Goal: Information Seeking & Learning: Learn about a topic

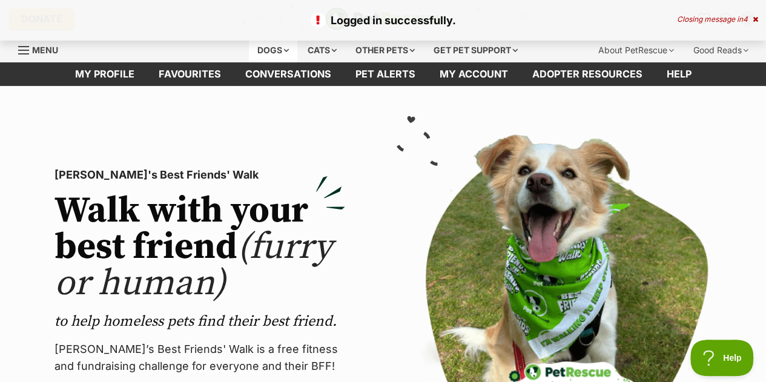
click at [264, 51] on div "Dogs" at bounding box center [273, 50] width 48 height 24
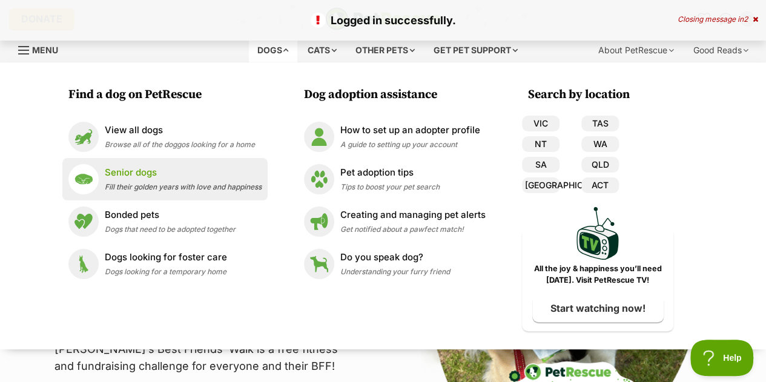
click at [135, 182] on span "Fill their golden years with love and happiness" at bounding box center [183, 186] width 157 height 9
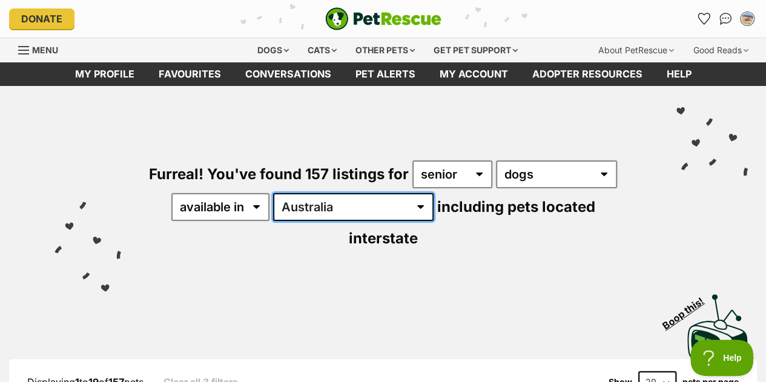
click at [349, 207] on select "Australia ACT NSW NT QLD SA TAS VIC WA" at bounding box center [353, 207] width 161 height 28
select select "VIC"
click at [275, 193] on select "Australia ACT NSW NT QLD SA TAS VIC WA" at bounding box center [353, 207] width 161 height 28
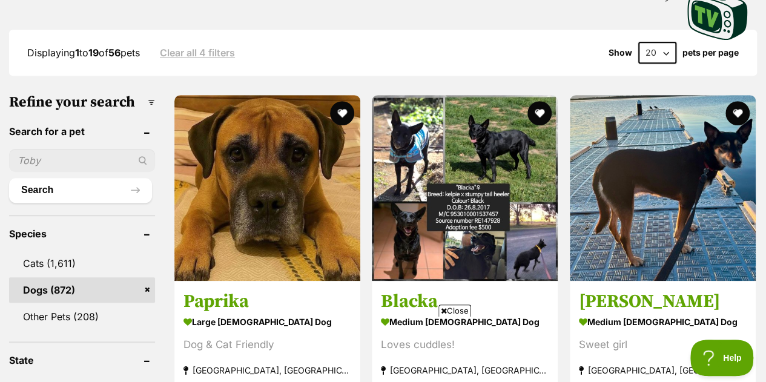
click at [33, 228] on header "Species" at bounding box center [82, 233] width 146 height 11
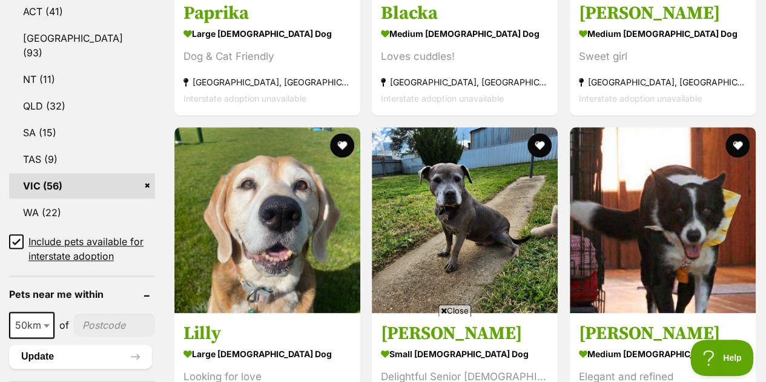
scroll to position [621, 0]
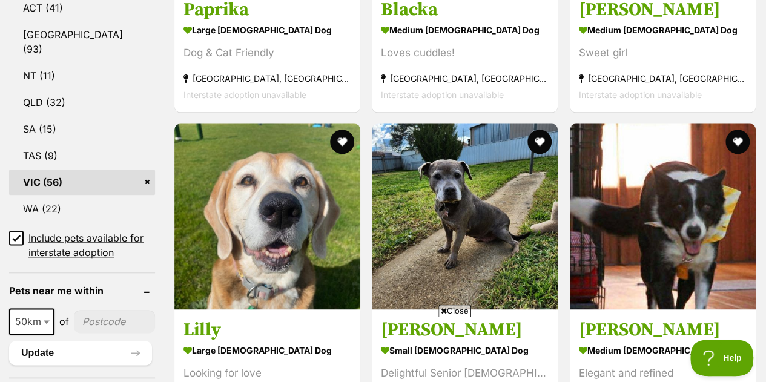
click at [104, 310] on input"] "postcode" at bounding box center [114, 321] width 81 height 23
type input"] "3145"
click at [42, 308] on span at bounding box center [48, 321] width 12 height 27
select select "25"
click at [27, 341] on button "Update" at bounding box center [80, 353] width 143 height 24
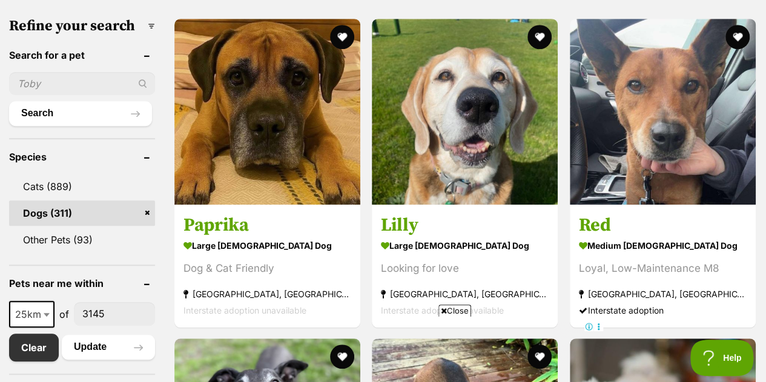
scroll to position [377, 0]
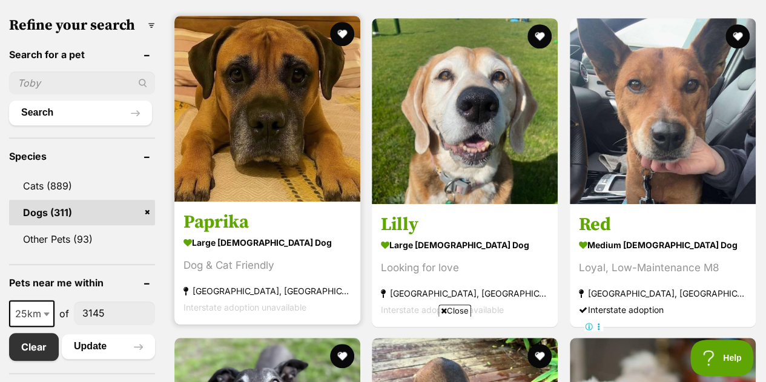
click at [252, 164] on img at bounding box center [267, 109] width 186 height 186
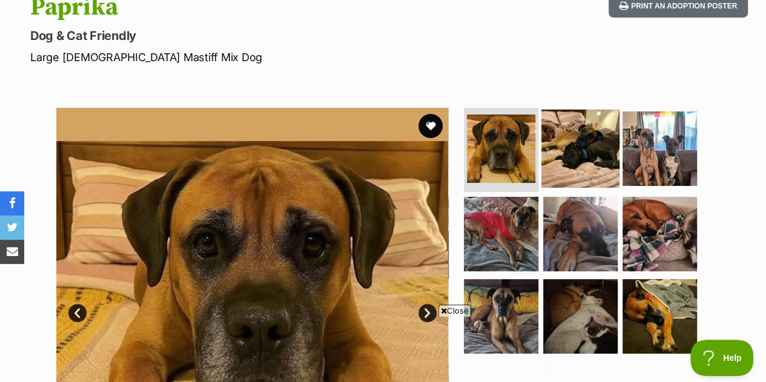
click at [583, 160] on img at bounding box center [580, 148] width 78 height 78
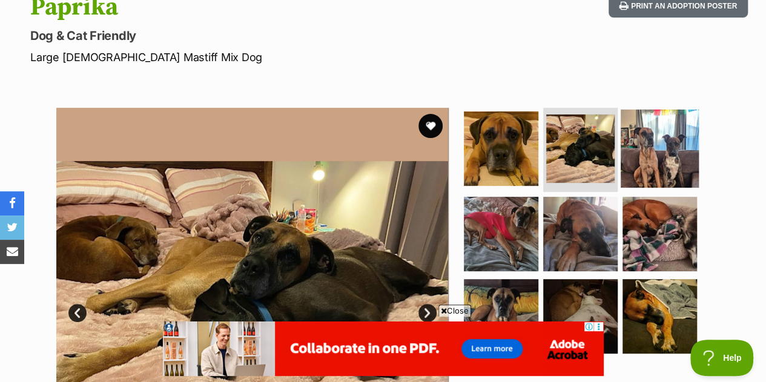
click at [688, 150] on img at bounding box center [660, 148] width 78 height 78
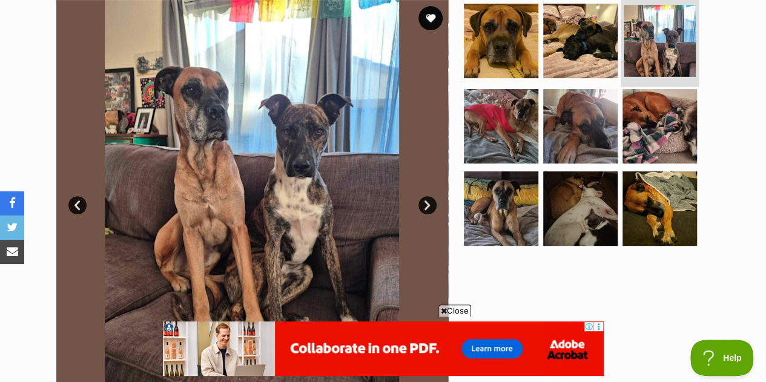
scroll to position [266, 0]
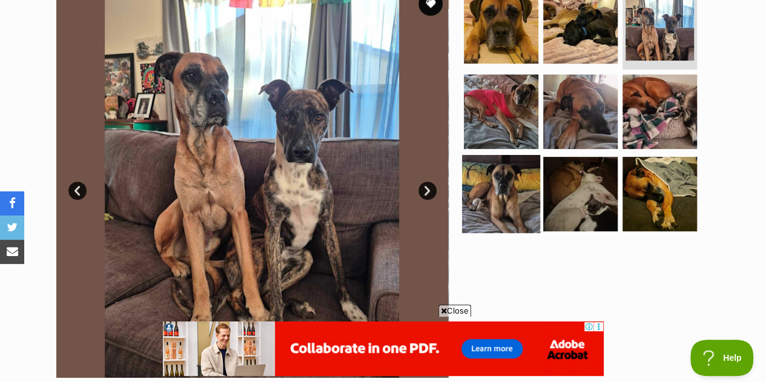
click at [512, 183] on img at bounding box center [501, 194] width 78 height 78
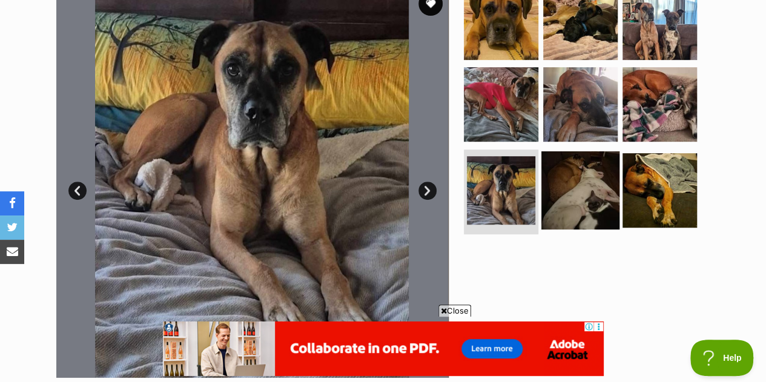
click at [581, 205] on img at bounding box center [580, 190] width 78 height 78
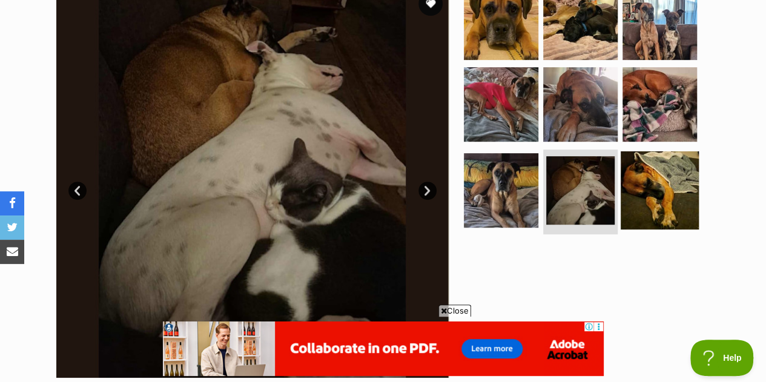
click at [660, 188] on img at bounding box center [660, 190] width 78 height 78
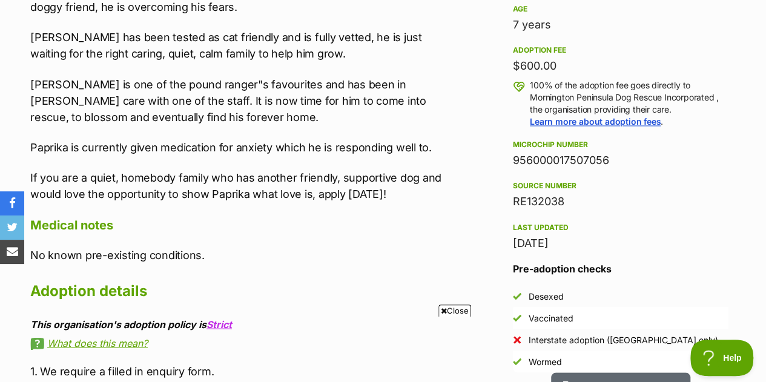
scroll to position [933, 0]
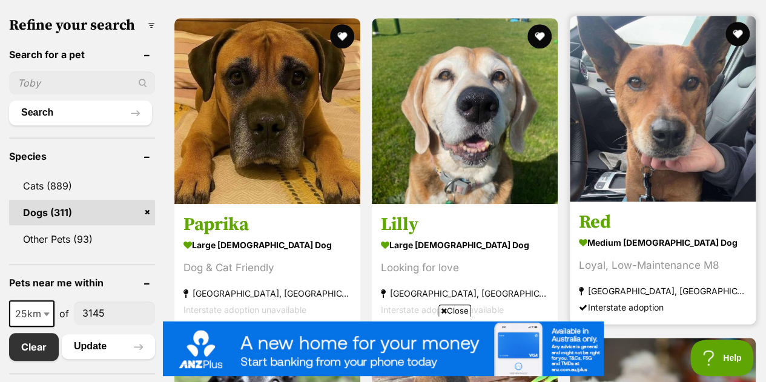
click at [655, 169] on img at bounding box center [663, 109] width 186 height 186
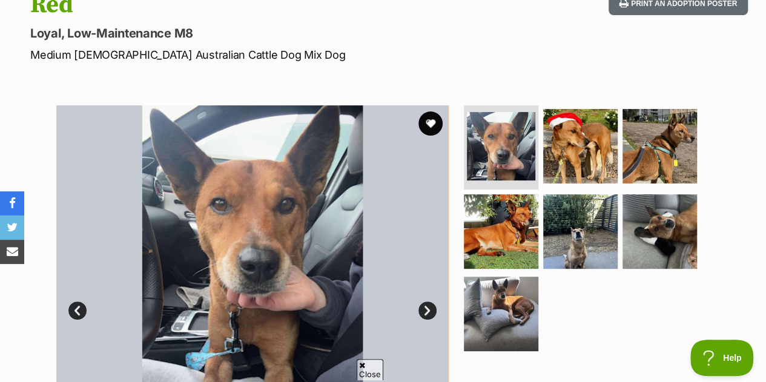
scroll to position [149, 0]
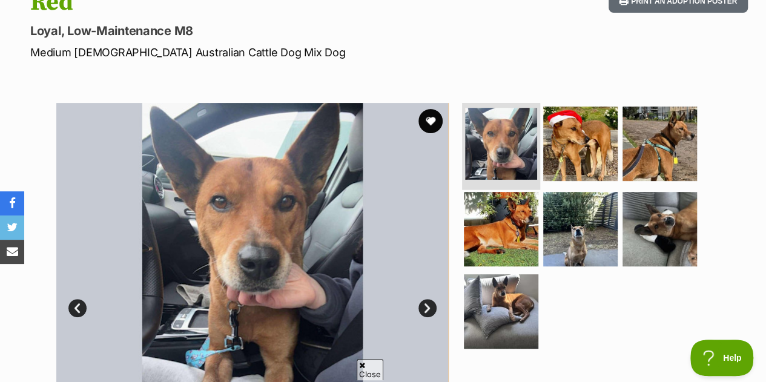
click at [503, 145] on img at bounding box center [501, 144] width 72 height 72
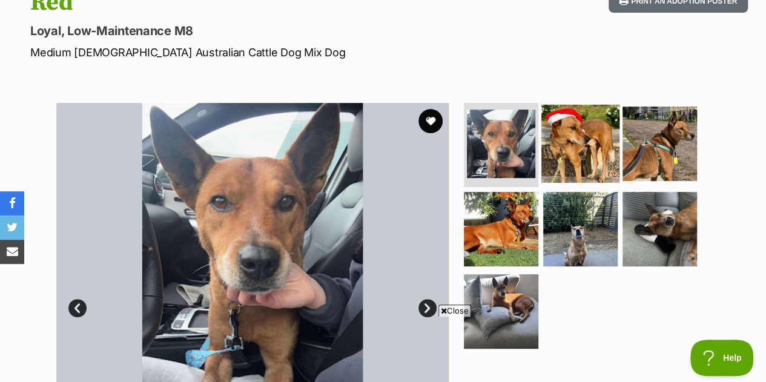
click at [572, 148] on img at bounding box center [580, 143] width 78 height 78
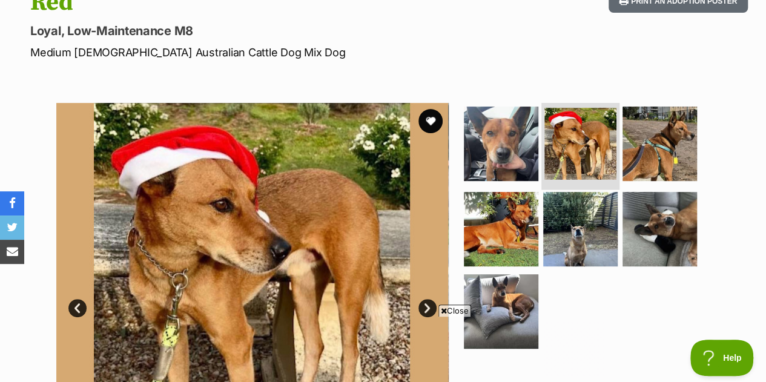
scroll to position [0, 0]
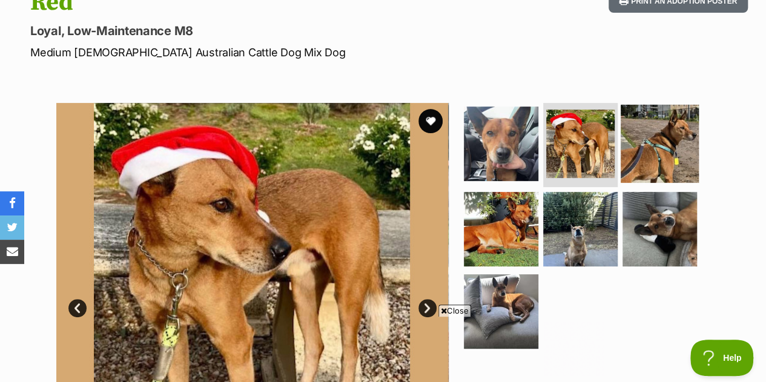
click at [682, 142] on img at bounding box center [660, 143] width 78 height 78
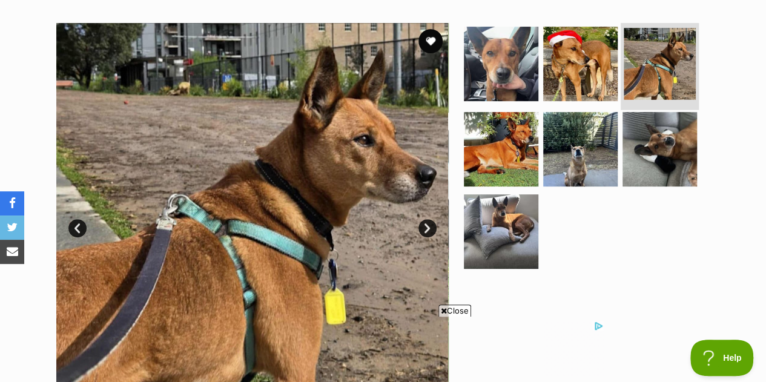
scroll to position [231, 0]
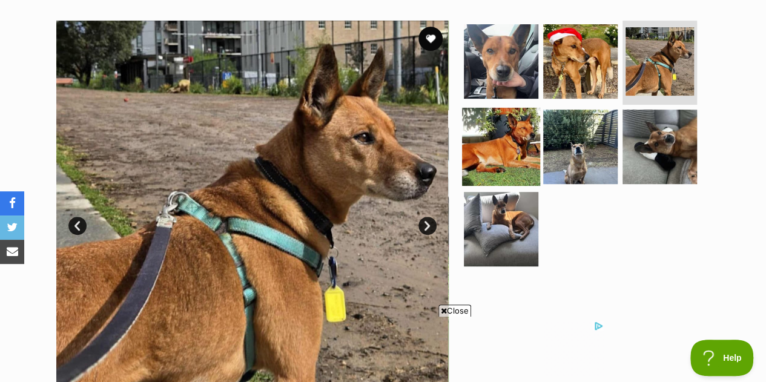
click at [498, 156] on img at bounding box center [501, 147] width 78 height 78
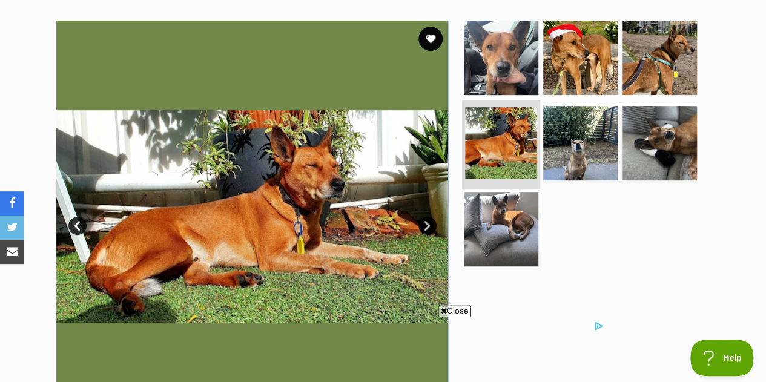
scroll to position [0, 0]
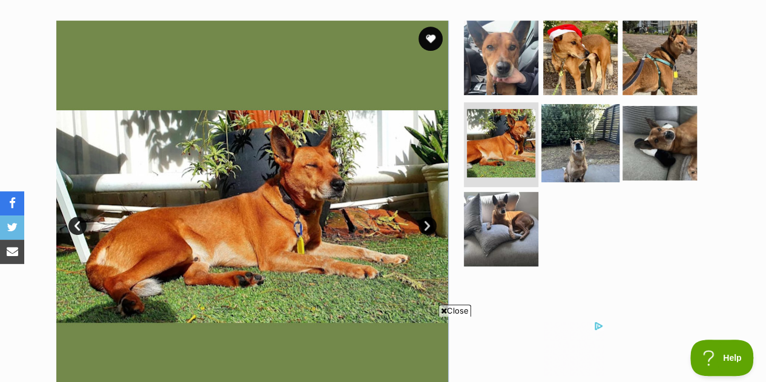
click at [578, 157] on img at bounding box center [580, 143] width 78 height 78
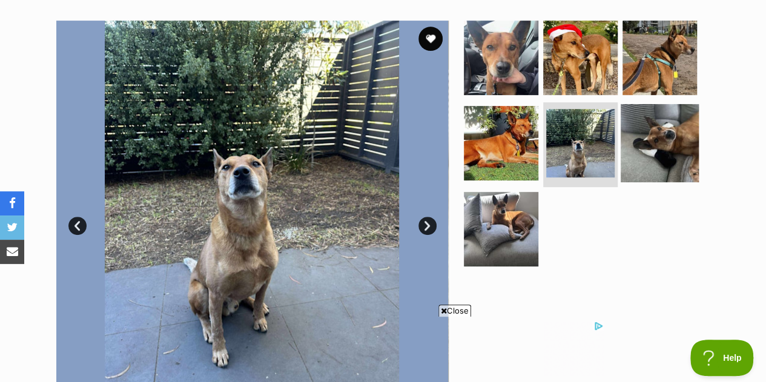
click at [663, 157] on img at bounding box center [660, 143] width 78 height 78
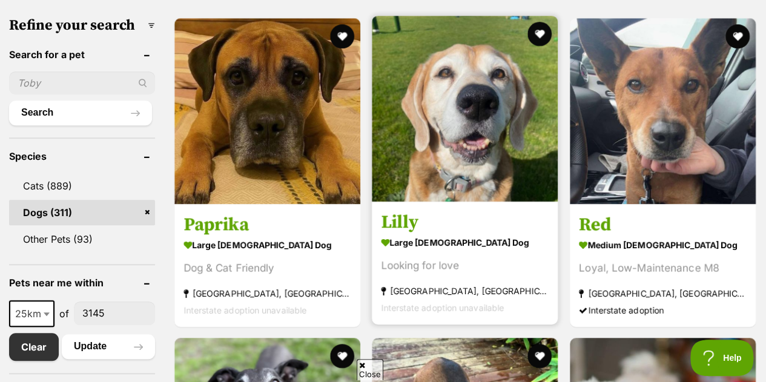
click at [494, 136] on img at bounding box center [465, 109] width 186 height 186
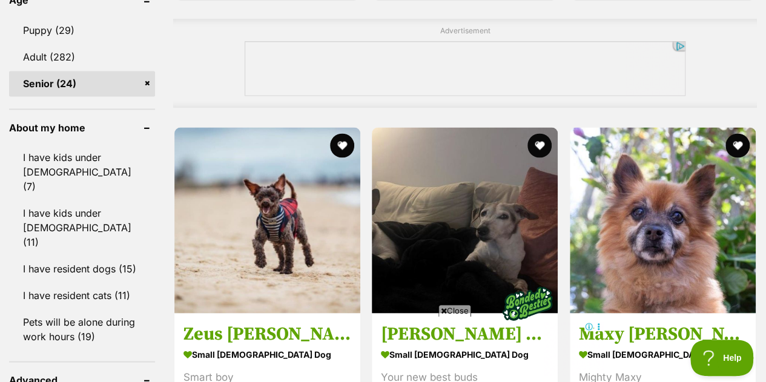
scroll to position [1028, 0]
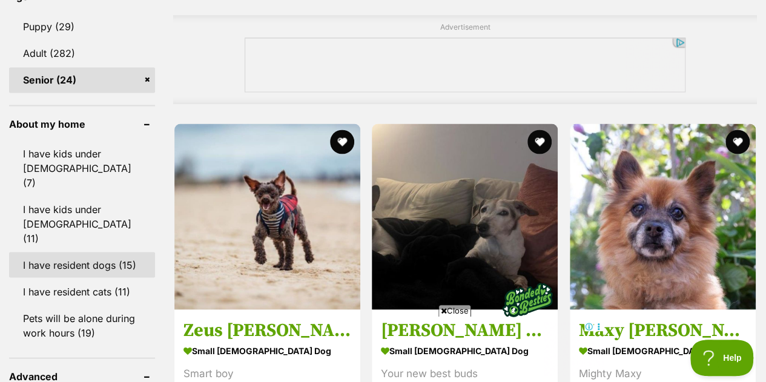
click at [48, 252] on link "I have resident dogs (15)" at bounding box center [82, 264] width 146 height 25
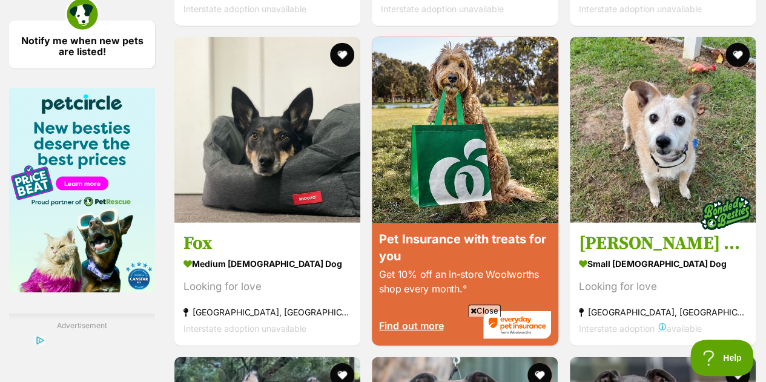
scroll to position [1578, 0]
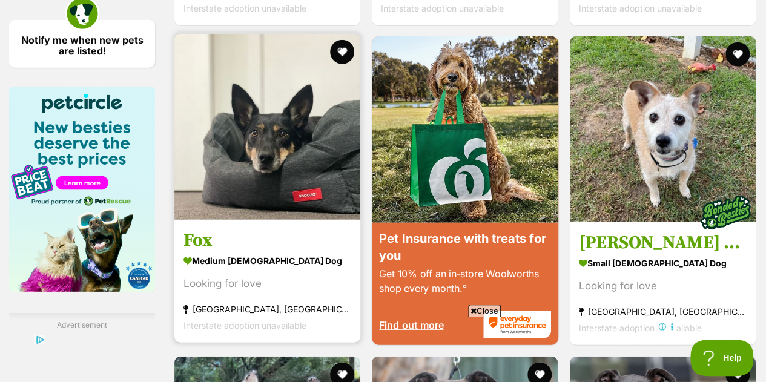
click at [260, 126] on img at bounding box center [267, 127] width 186 height 186
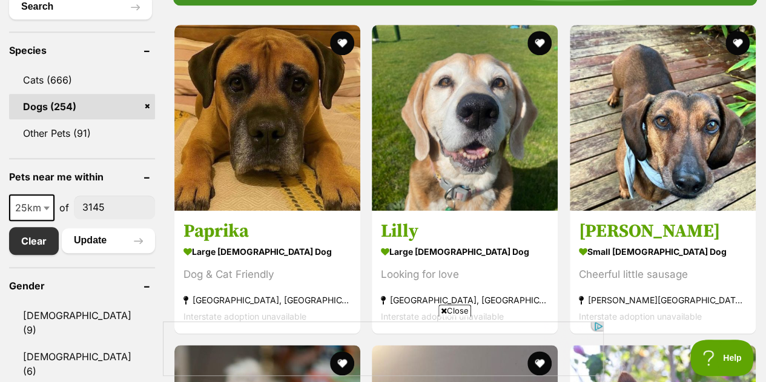
scroll to position [508, 0]
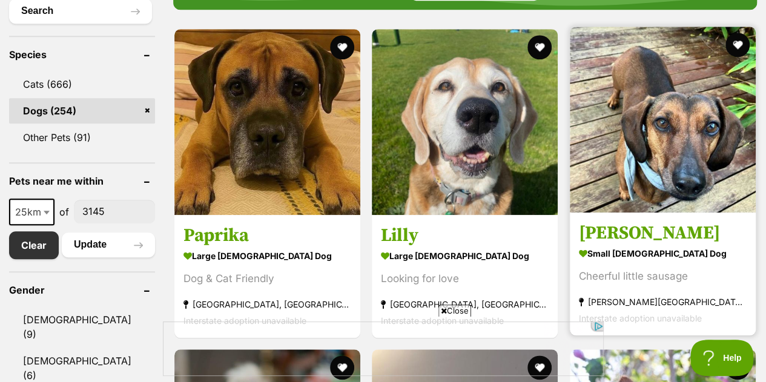
click at [658, 107] on img at bounding box center [663, 120] width 186 height 186
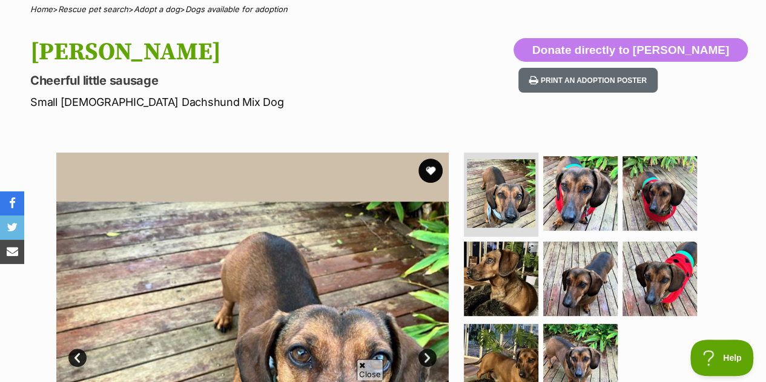
scroll to position [108, 0]
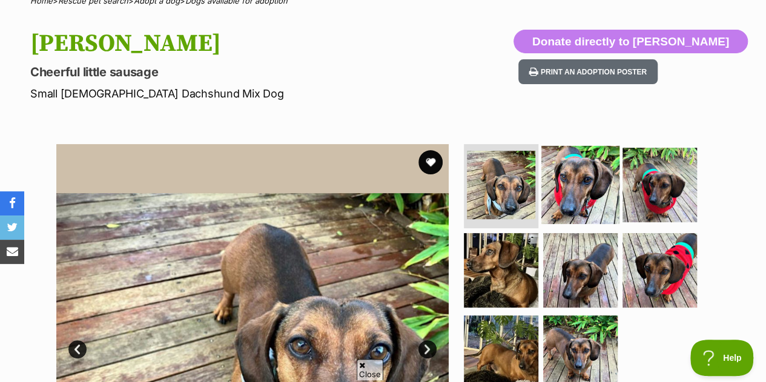
click at [586, 190] on img at bounding box center [580, 184] width 78 height 78
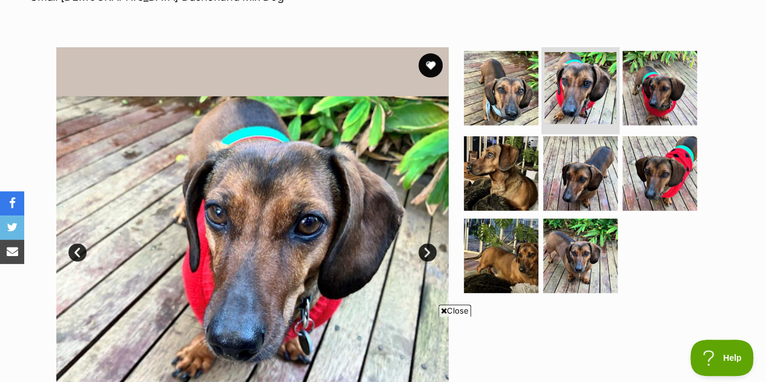
scroll to position [0, 0]
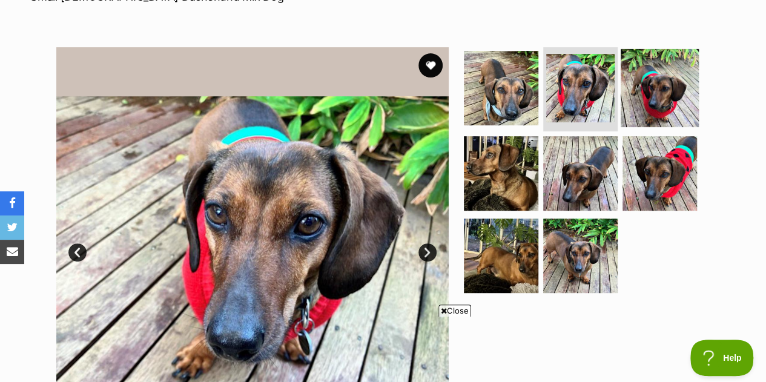
click at [663, 101] on img at bounding box center [660, 87] width 78 height 78
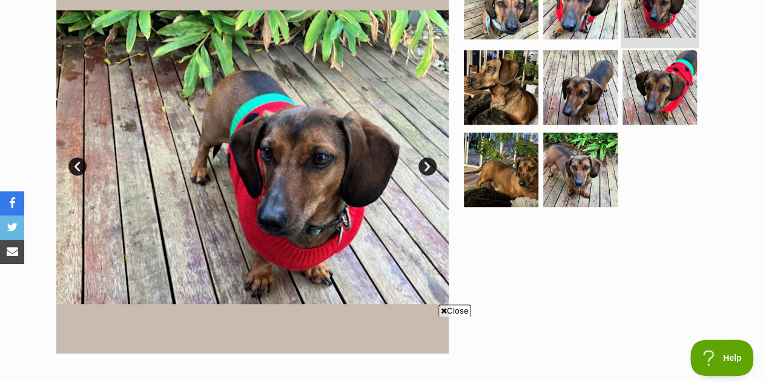
scroll to position [293, 0]
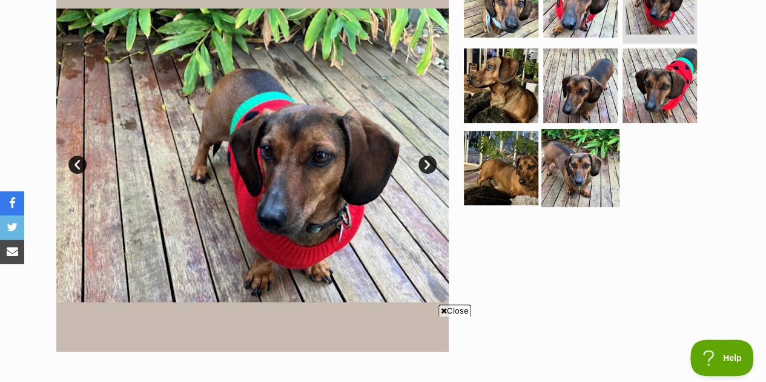
click at [573, 183] on img at bounding box center [580, 168] width 78 height 78
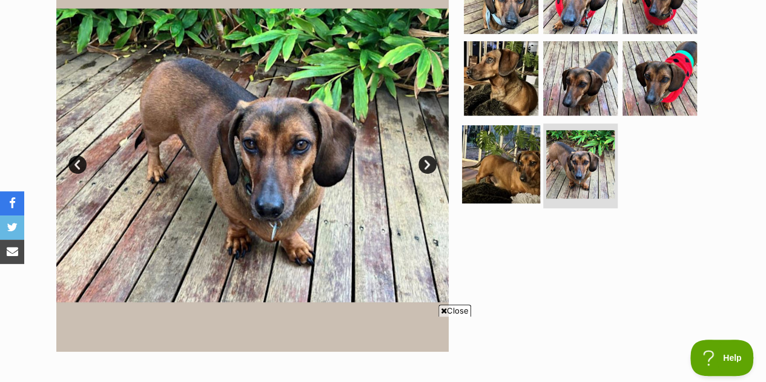
click at [515, 179] on img at bounding box center [501, 164] width 78 height 78
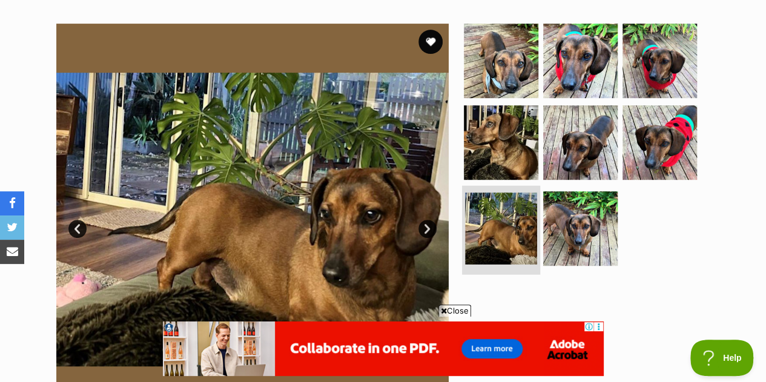
scroll to position [230, 0]
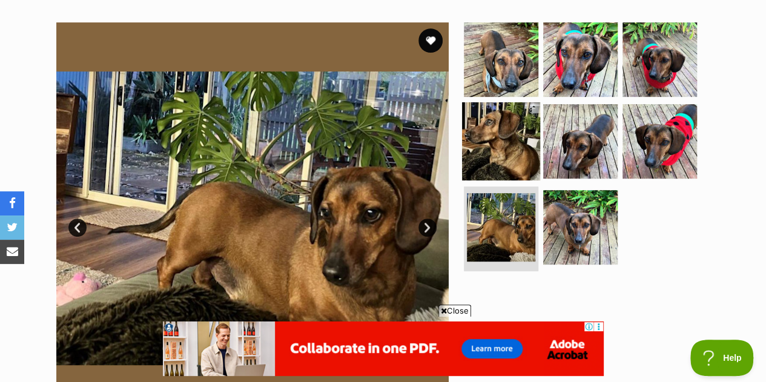
click at [498, 154] on img at bounding box center [501, 141] width 78 height 78
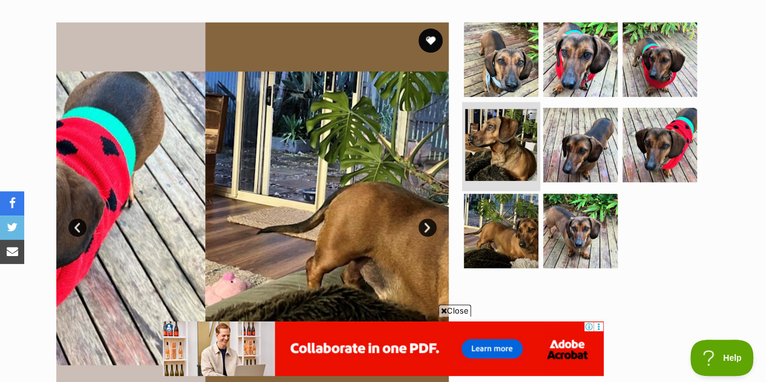
scroll to position [0, 0]
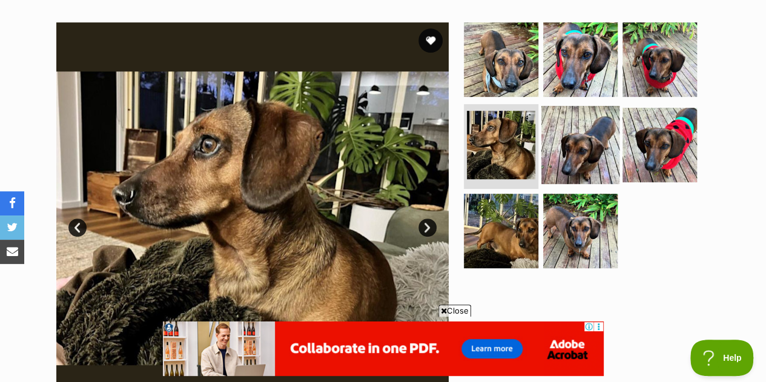
click at [583, 143] on img at bounding box center [580, 145] width 78 height 78
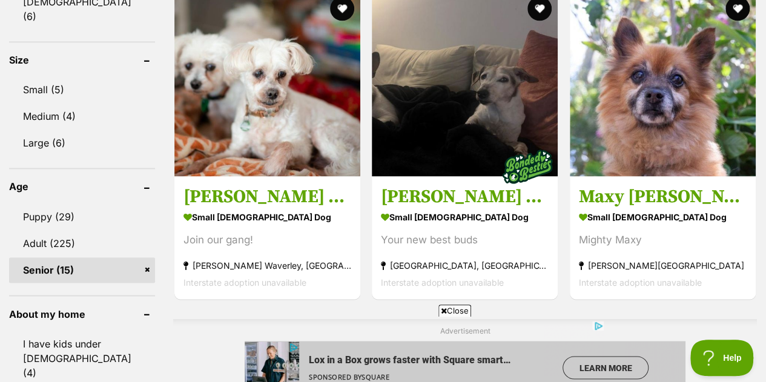
scroll to position [860, 0]
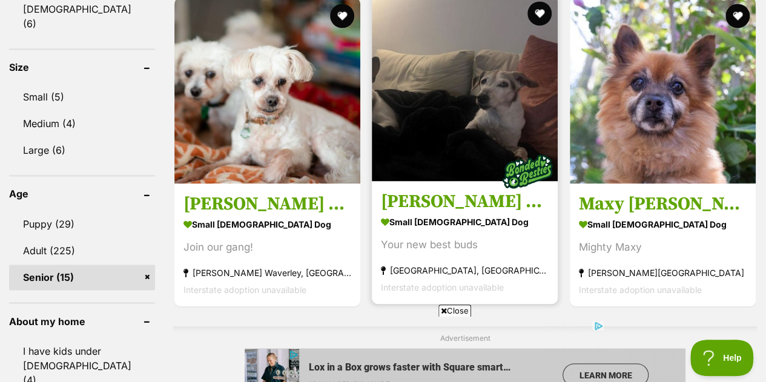
click at [474, 162] on img at bounding box center [465, 88] width 186 height 186
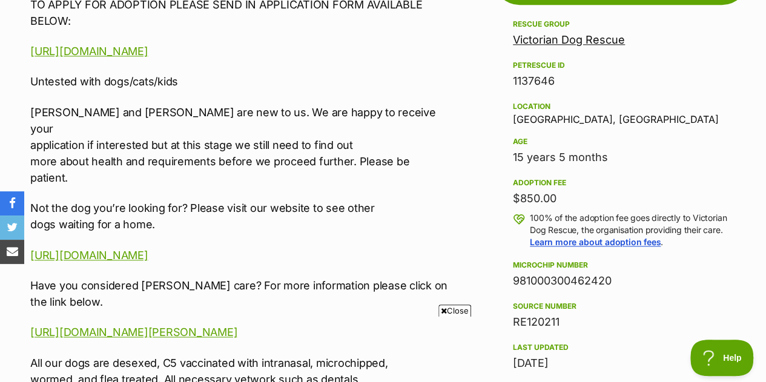
scroll to position [756, 0]
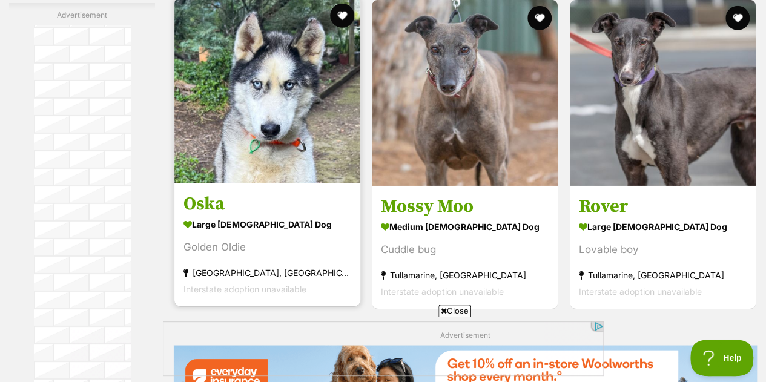
click at [224, 127] on img at bounding box center [267, 91] width 186 height 186
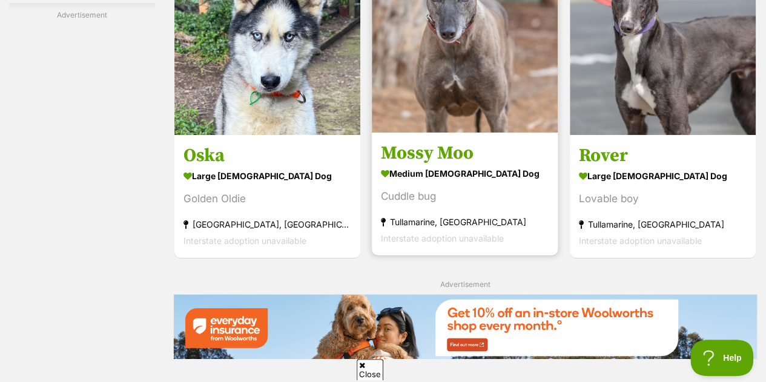
click at [469, 93] on img at bounding box center [465, 40] width 186 height 186
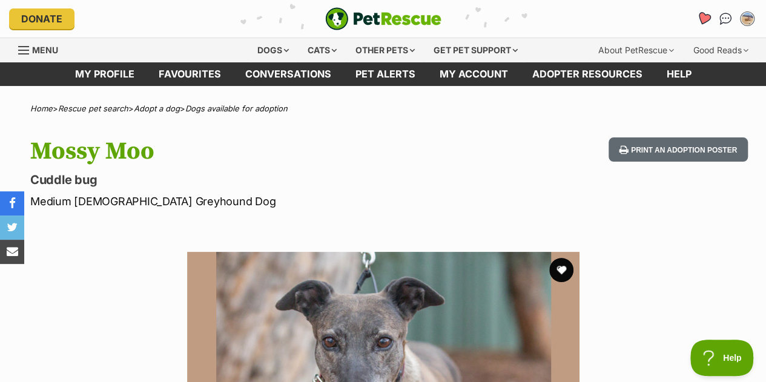
click at [699, 19] on icon "Favourites" at bounding box center [704, 19] width 15 height 14
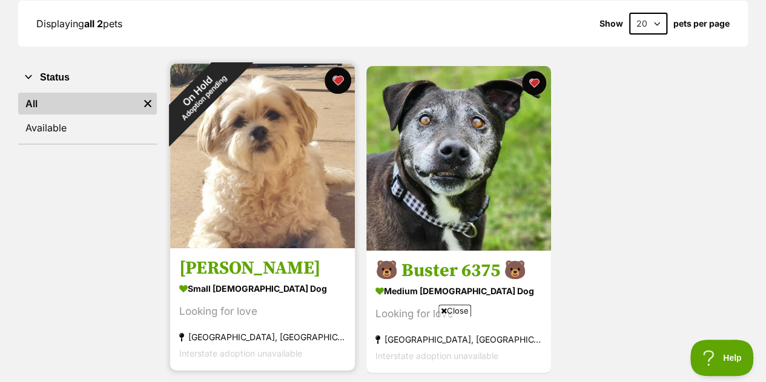
click at [338, 82] on button "favourite" at bounding box center [338, 80] width 27 height 27
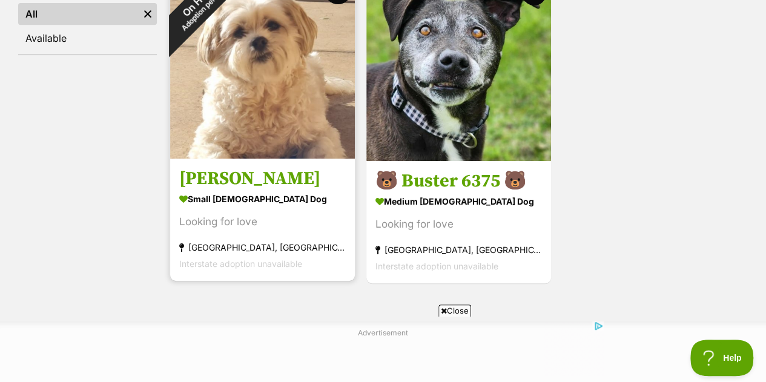
scroll to position [271, 0]
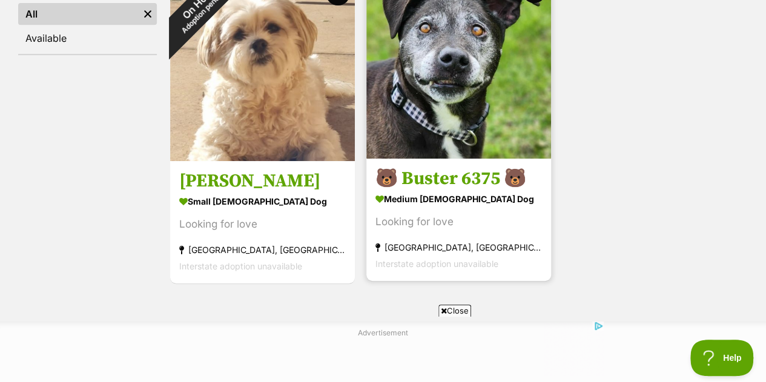
click at [470, 121] on img at bounding box center [458, 66] width 185 height 185
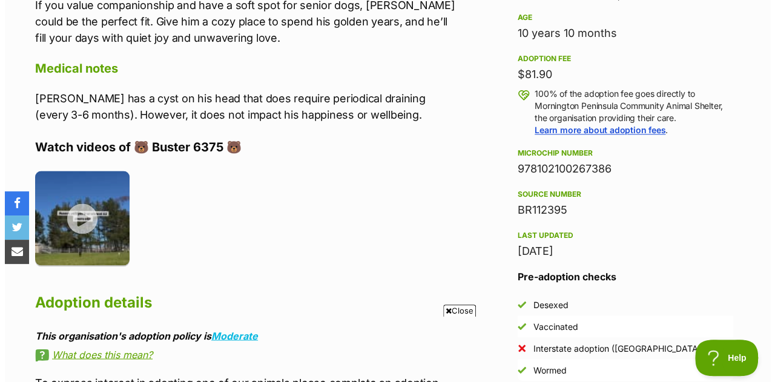
scroll to position [854, 0]
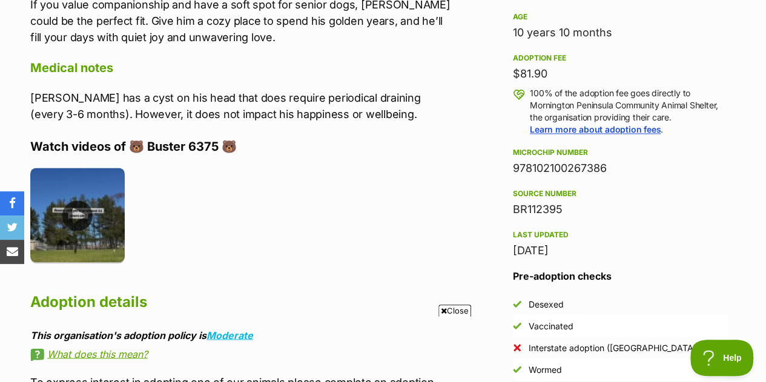
click at [79, 225] on img at bounding box center [77, 215] width 94 height 94
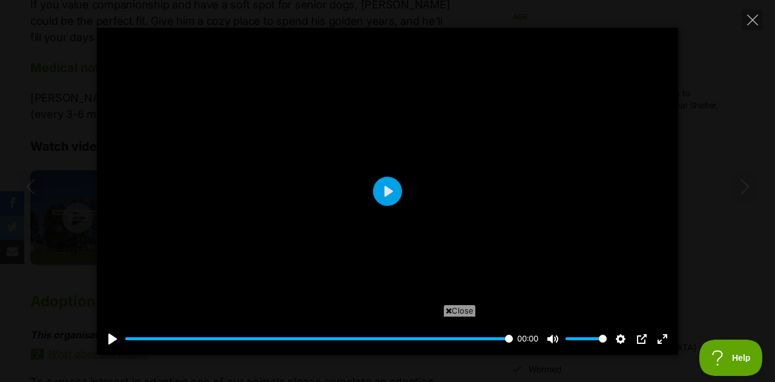
scroll to position [0, 0]
click at [389, 184] on button "Play" at bounding box center [387, 191] width 29 height 29
click at [744, 188] on icon "Next" at bounding box center [745, 186] width 15 height 15
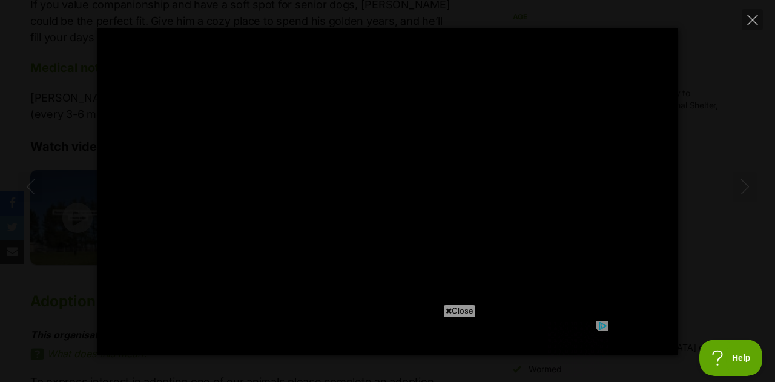
click at [453, 313] on span "Close" at bounding box center [459, 311] width 33 height 12
type input "100"
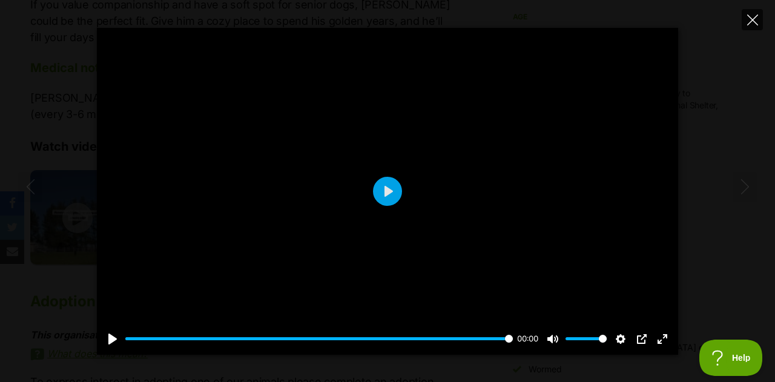
click at [752, 21] on icon "Close" at bounding box center [752, 20] width 11 height 11
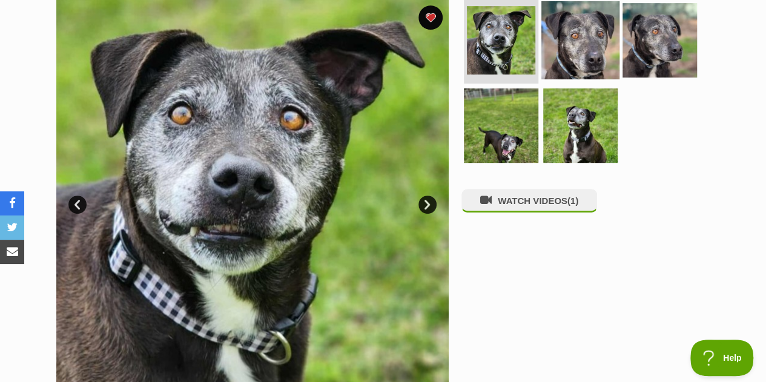
click at [580, 55] on img at bounding box center [580, 40] width 78 height 78
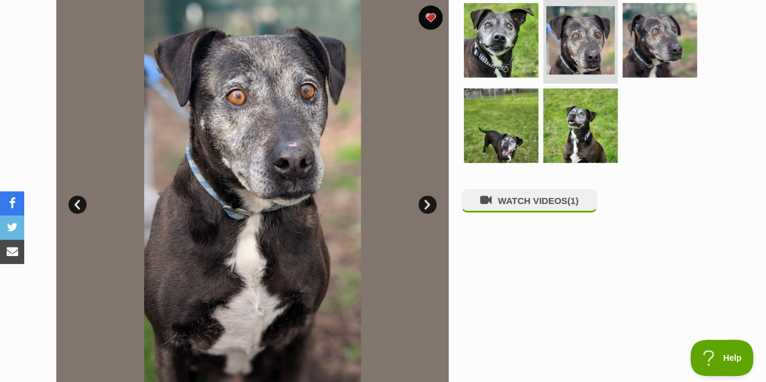
click at [425, 197] on link "Next" at bounding box center [428, 205] width 18 height 18
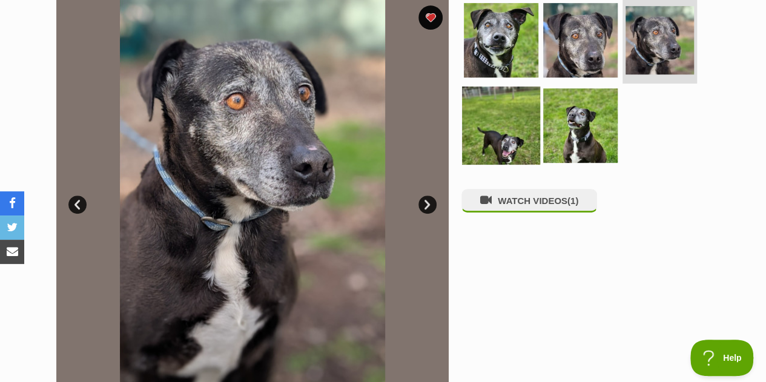
click at [514, 124] on img at bounding box center [501, 126] width 78 height 78
